Goal: Check status: Check status

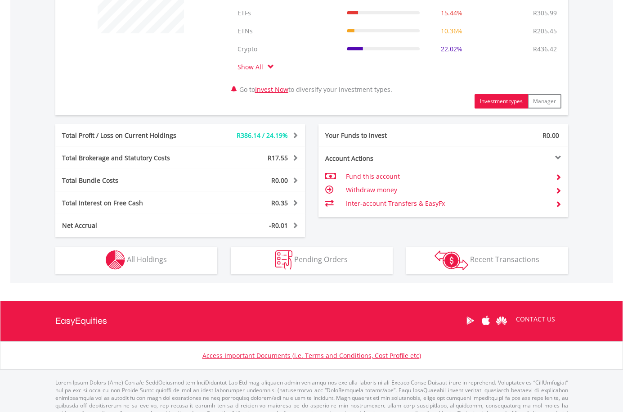
scroll to position [405, 0]
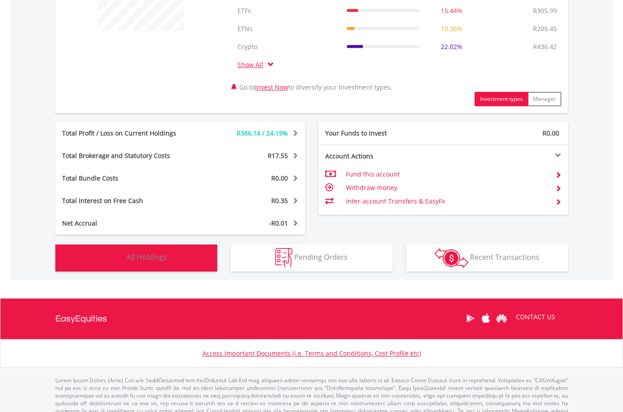
click at [167, 257] on button "Holdings All Holdings" at bounding box center [136, 257] width 162 height 27
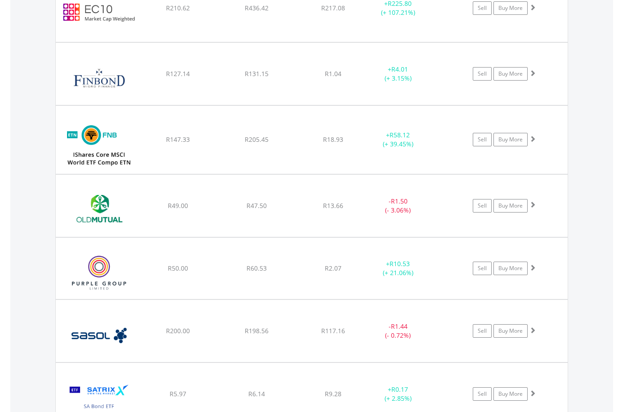
scroll to position [1019, 0]
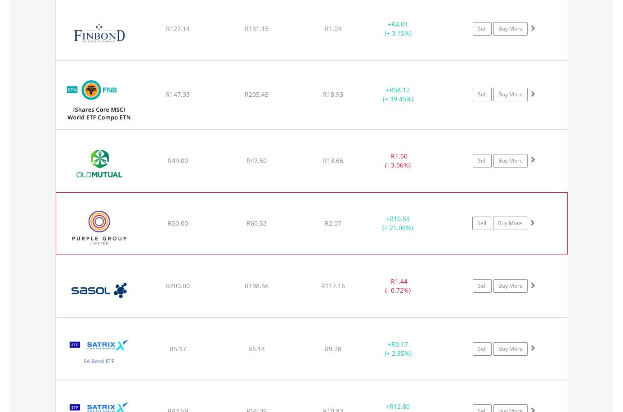
click at [533, 222] on span at bounding box center [532, 222] width 6 height 6
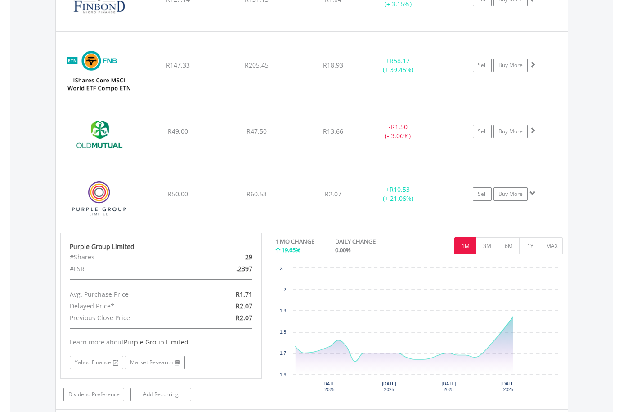
scroll to position [1109, 0]
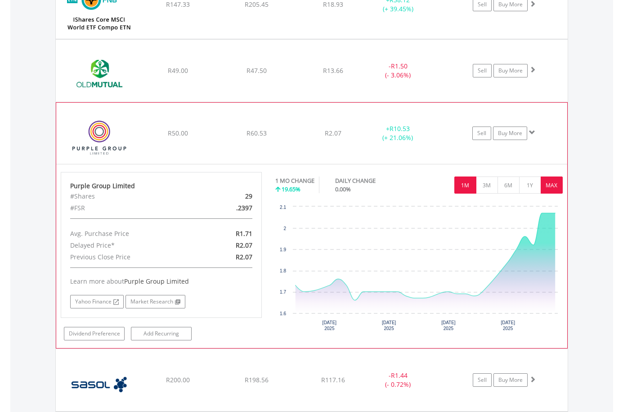
click at [548, 189] on button "MAX" at bounding box center [552, 184] width 22 height 17
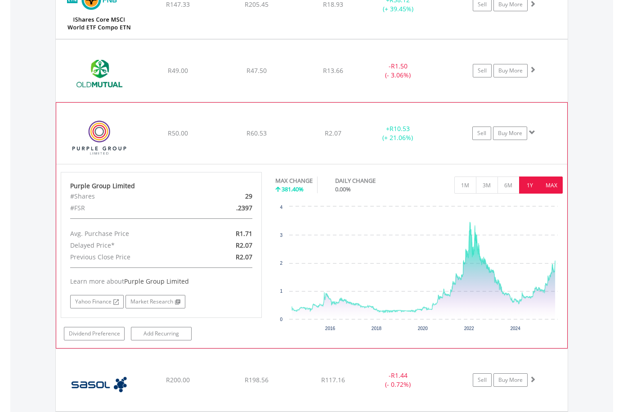
click at [532, 189] on button "1Y" at bounding box center [530, 184] width 22 height 17
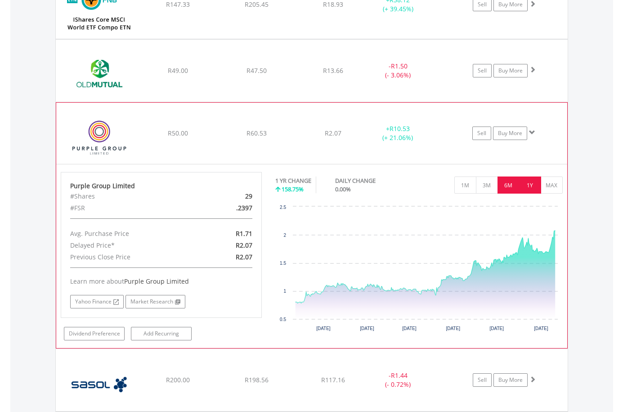
click at [505, 186] on button "6M" at bounding box center [509, 184] width 22 height 17
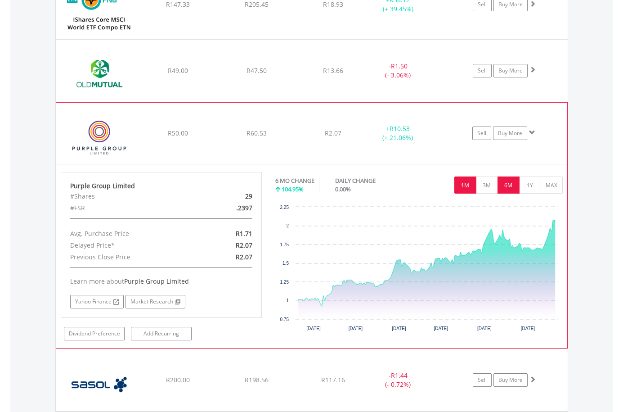
click at [468, 184] on button "1M" at bounding box center [466, 184] width 22 height 17
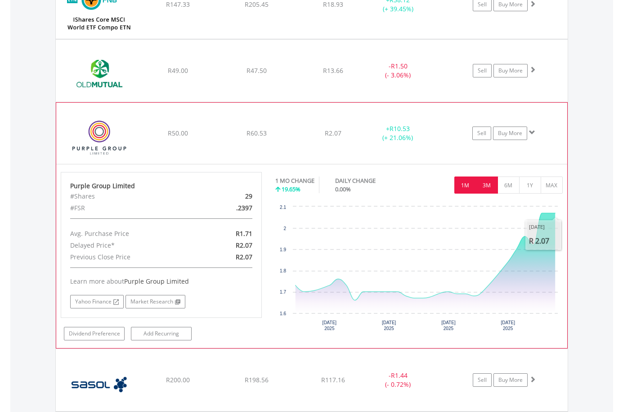
click at [485, 184] on button "3M" at bounding box center [487, 184] width 22 height 17
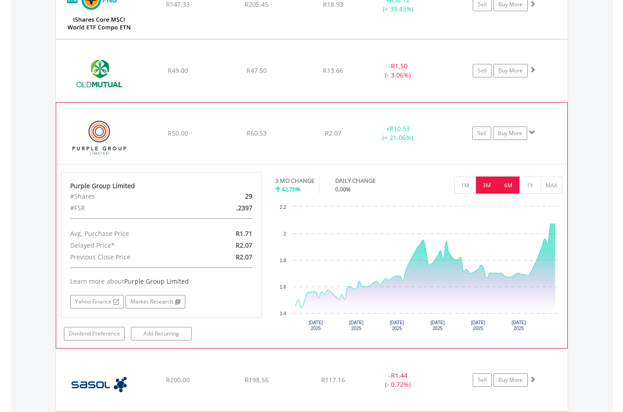
click at [514, 190] on button "6M" at bounding box center [509, 184] width 22 height 17
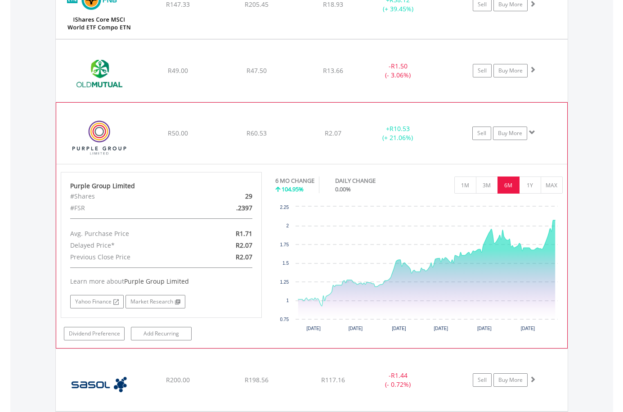
click at [550, 194] on div "6 MO CHANGE 104.95% DAILY CHANGE 0.00% 1M 3M 6M 1Y MAX" at bounding box center [419, 187] width 288 height 30
click at [550, 189] on button "MAX" at bounding box center [552, 184] width 22 height 17
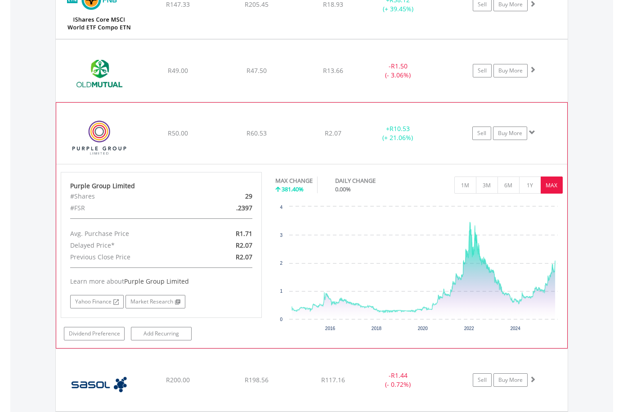
click at [530, 131] on span at bounding box center [532, 132] width 6 height 6
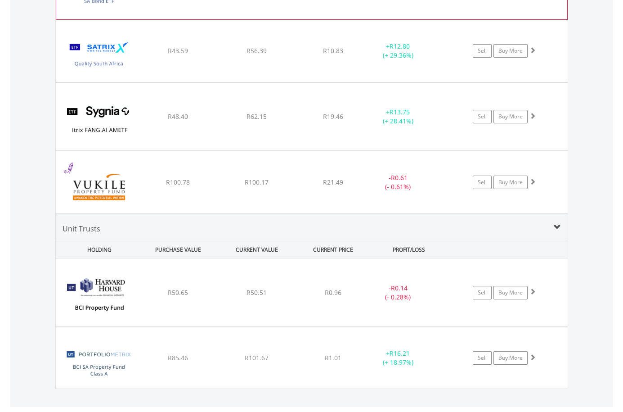
scroll to position [1424, 0]
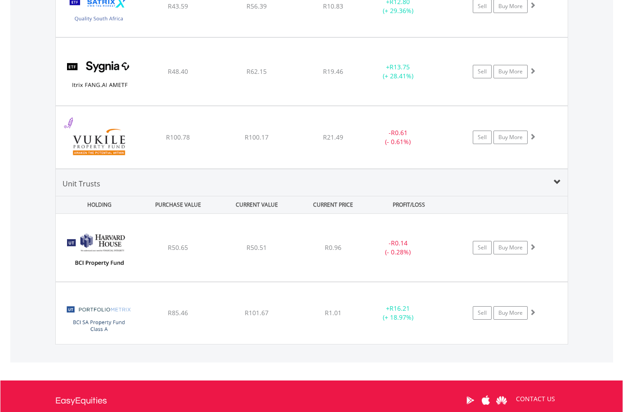
click at [556, 183] on span at bounding box center [557, 182] width 7 height 7
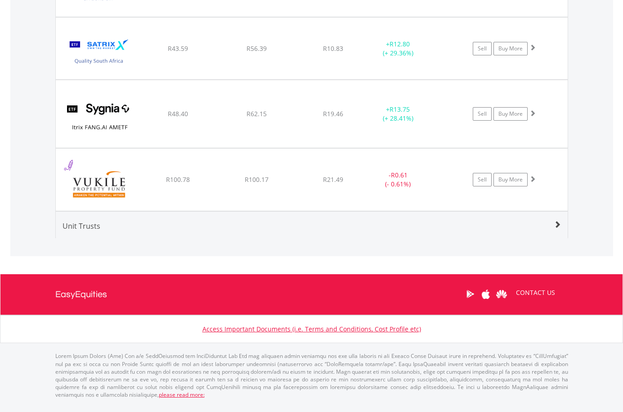
scroll to position [1374, 0]
